Goal: Navigation & Orientation: Go to known website

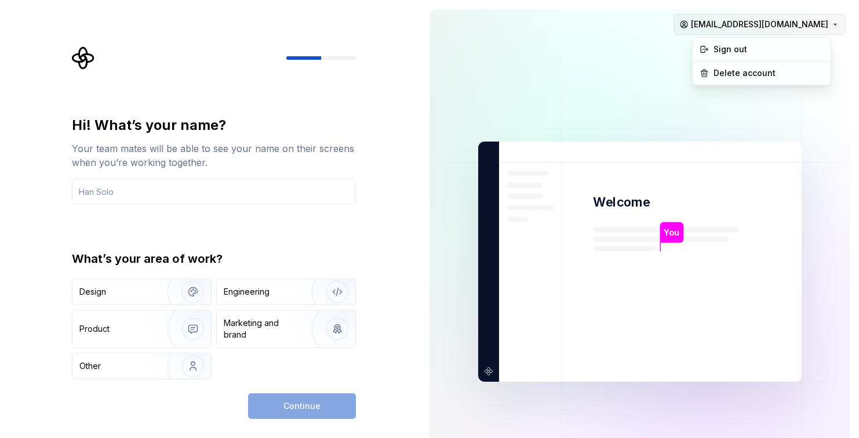
click at [833, 24] on html "Hi! What’s your name? Your team mates will be able to see your name on their sc…" at bounding box center [429, 219] width 859 height 438
click at [780, 52] on div "Sign out" at bounding box center [769, 49] width 110 height 12
click at [826, 20] on html "Hi! What’s your name? Your team mates will be able to see your name on their sc…" at bounding box center [429, 219] width 859 height 438
click at [737, 49] on div "Sign out" at bounding box center [769, 49] width 110 height 12
